Goal: Ask a question

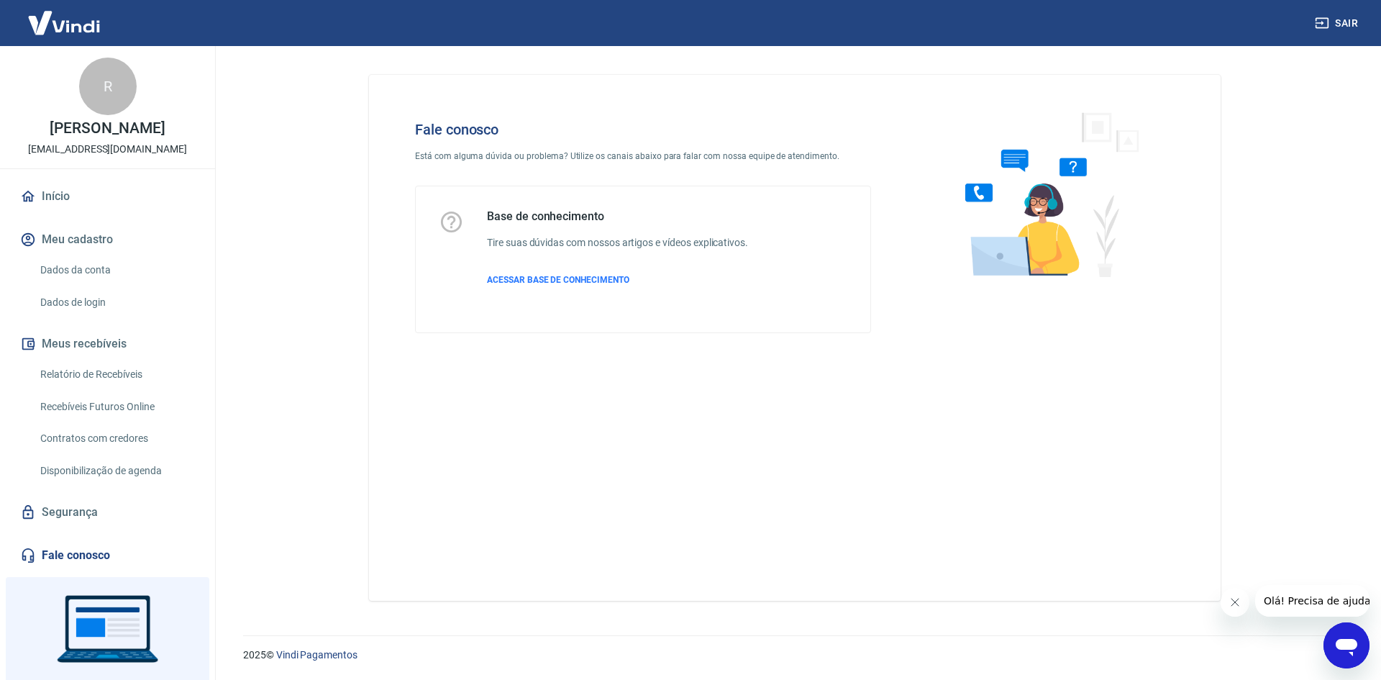
click at [1342, 637] on icon "Abrir janela de mensagens" at bounding box center [1347, 645] width 26 height 26
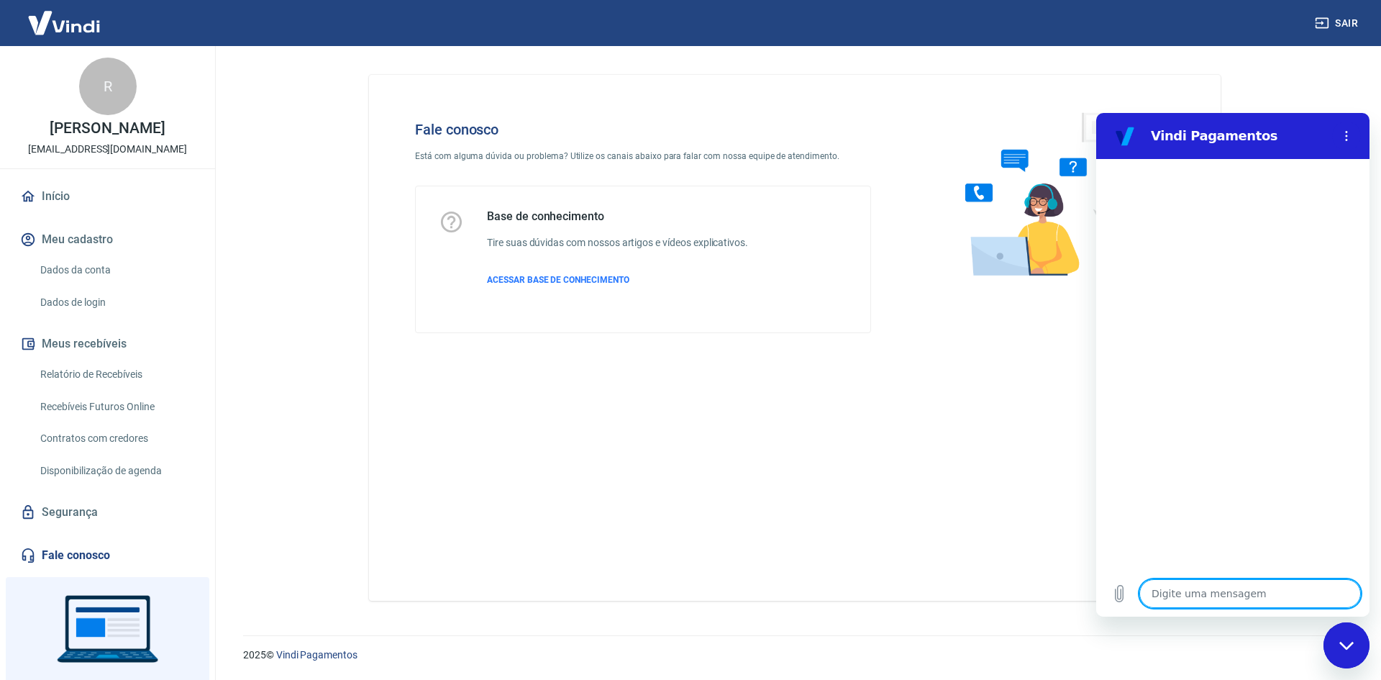
click at [1176, 591] on textarea at bounding box center [1250, 593] width 222 height 29
type textarea "f"
type textarea "x"
type textarea "fa"
type textarea "x"
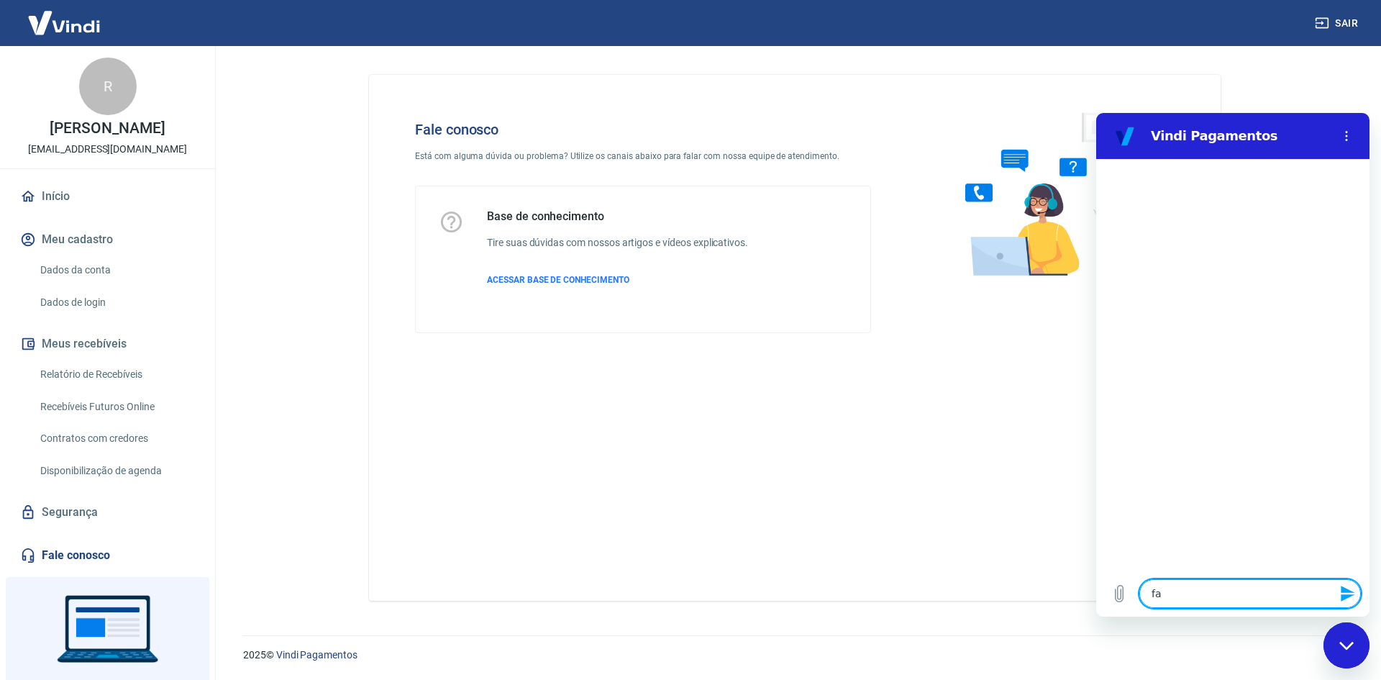
type textarea "fat"
type textarea "x"
type textarea "fatu"
type textarea "x"
type textarea "fatur"
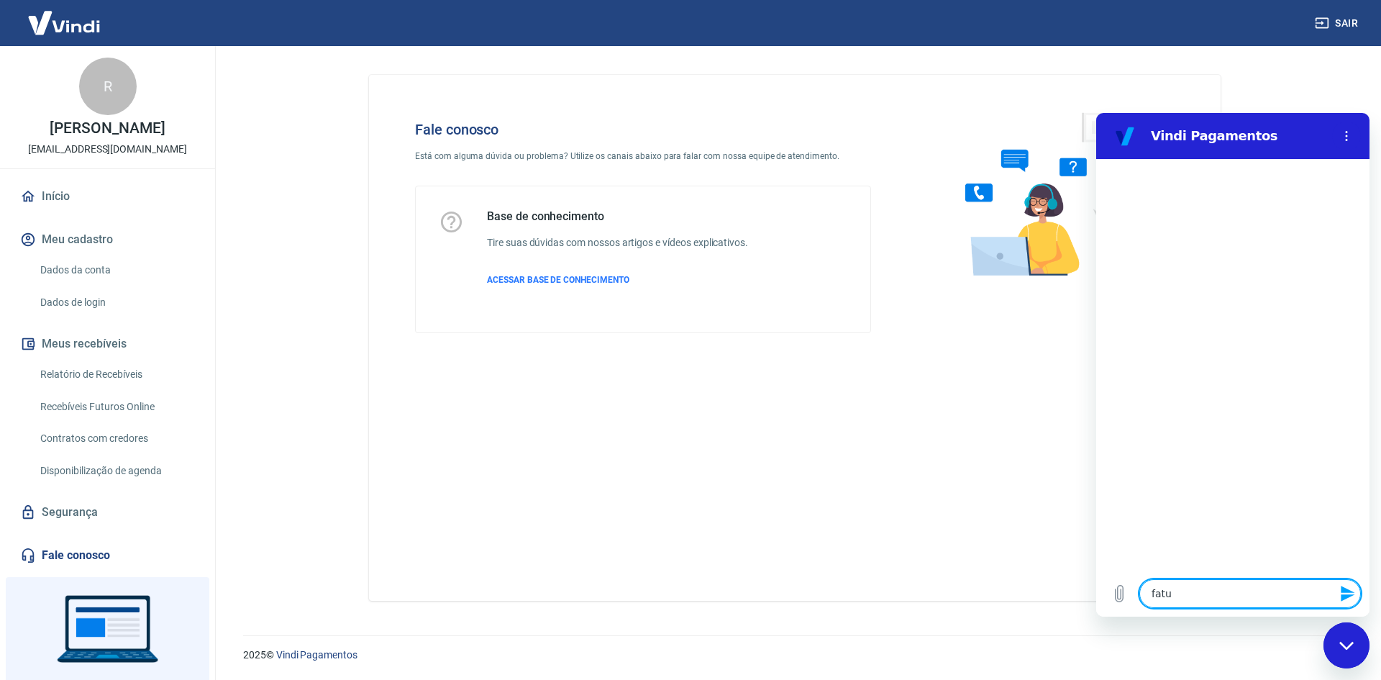
type textarea "x"
type textarea "fatura"
type textarea "x"
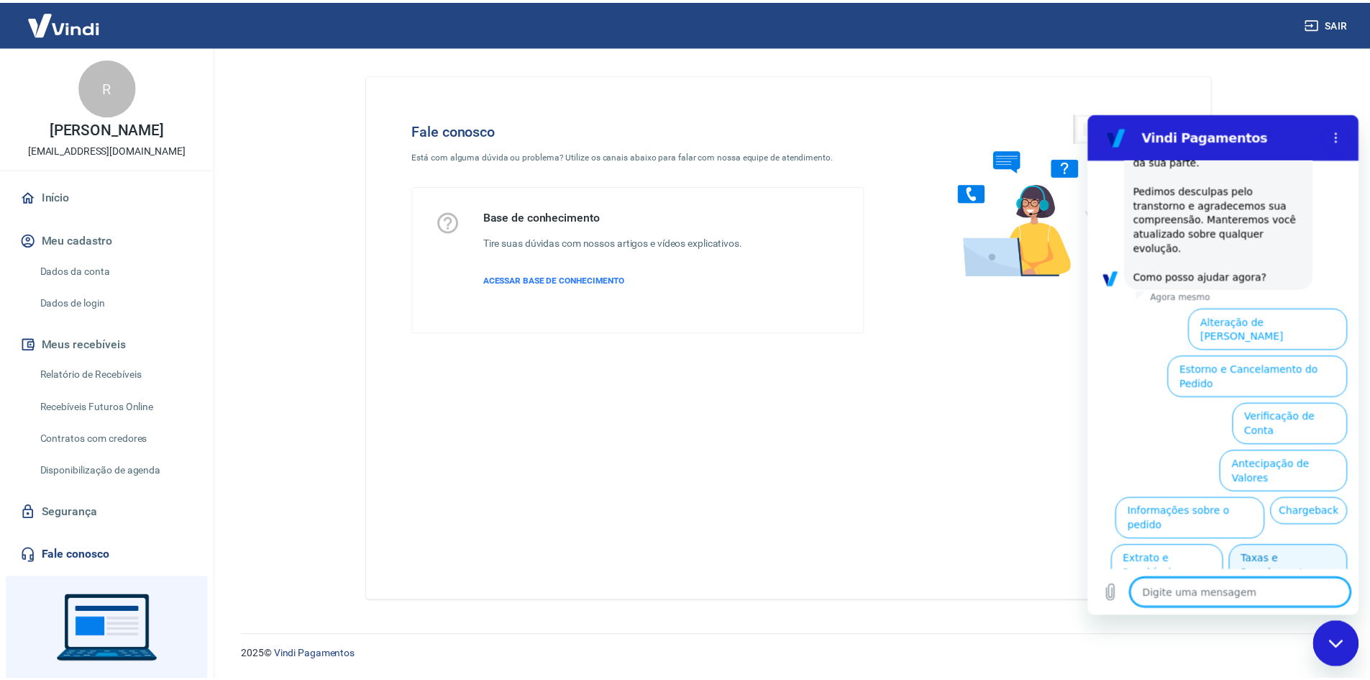
scroll to position [365, 0]
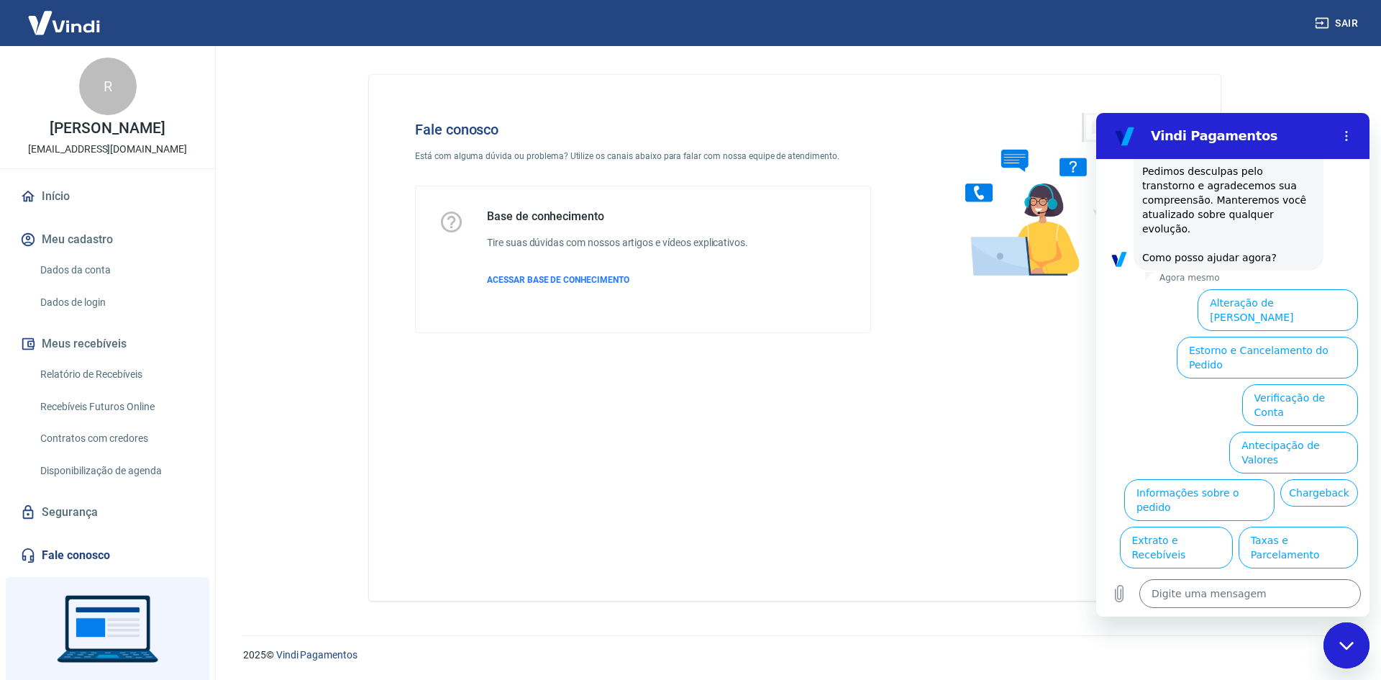
click at [1040, 91] on div "Fale conosco Está com alguma dúvida ou problema? Utilize os canais abaixo para …" at bounding box center [795, 338] width 852 height 526
type textarea "x"
click at [65, 32] on img at bounding box center [64, 23] width 94 height 44
